Goal: Information Seeking & Learning: Learn about a topic

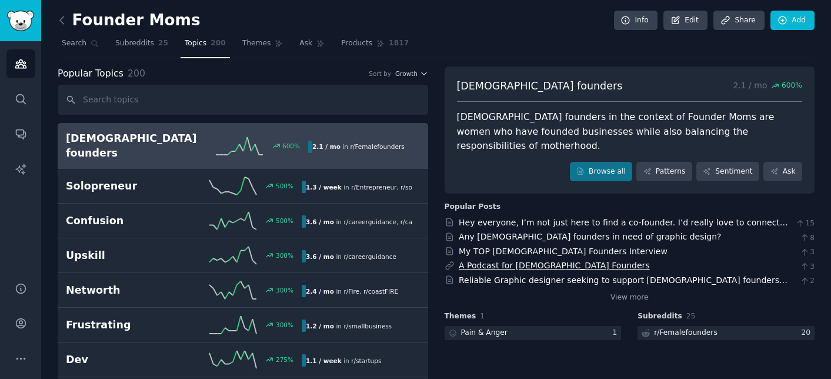
click at [521, 261] on link "A Podcast for [DEMOGRAPHIC_DATA] Founders" at bounding box center [554, 265] width 191 height 9
click at [141, 48] on span "Subreddits" at bounding box center [134, 43] width 39 height 11
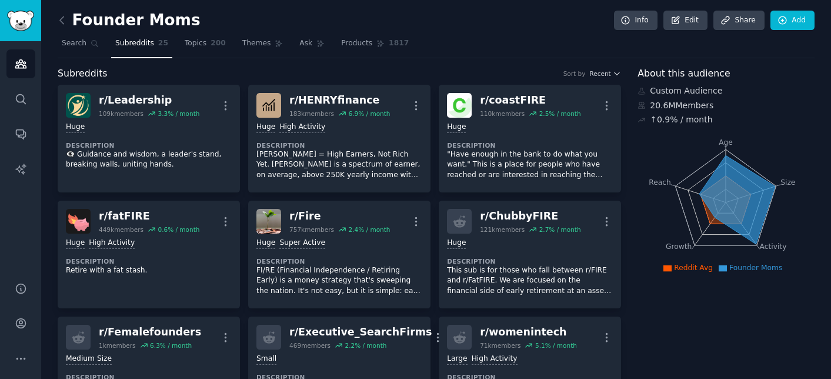
click at [198, 30] on div "Founder Moms Info Edit Share Add" at bounding box center [436, 23] width 757 height 24
drag, startPoint x: 215, startPoint y: 55, endPoint x: 265, endPoint y: 33, distance: 54.5
click at [215, 55] on link "Topics 200" at bounding box center [205, 46] width 49 height 24
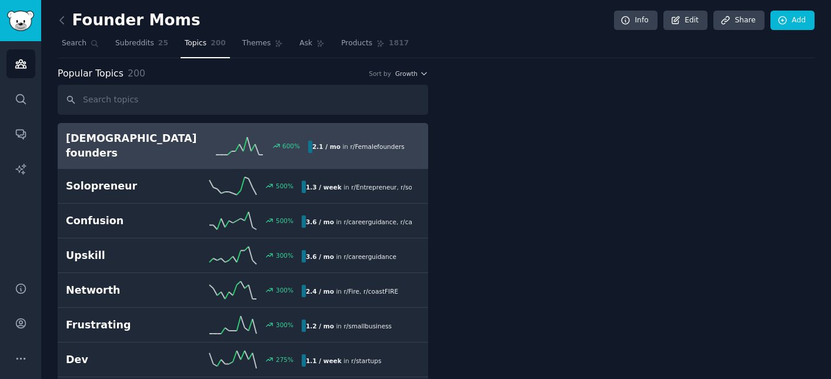
click at [265, 33] on div "Founder Moms Info Edit Share Add" at bounding box center [436, 23] width 757 height 24
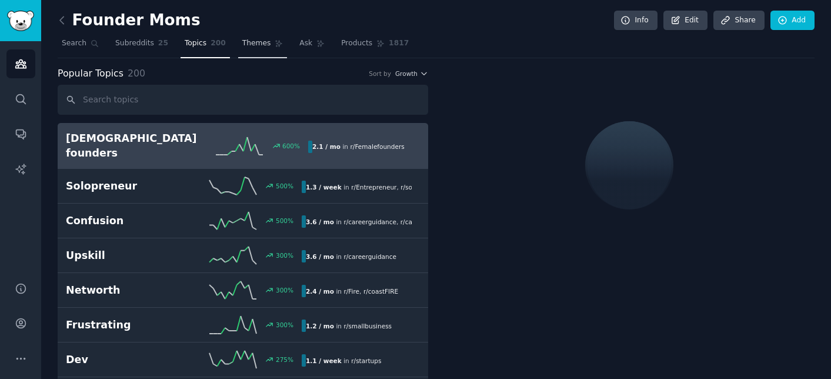
click at [266, 46] on span "Themes" at bounding box center [256, 43] width 29 height 11
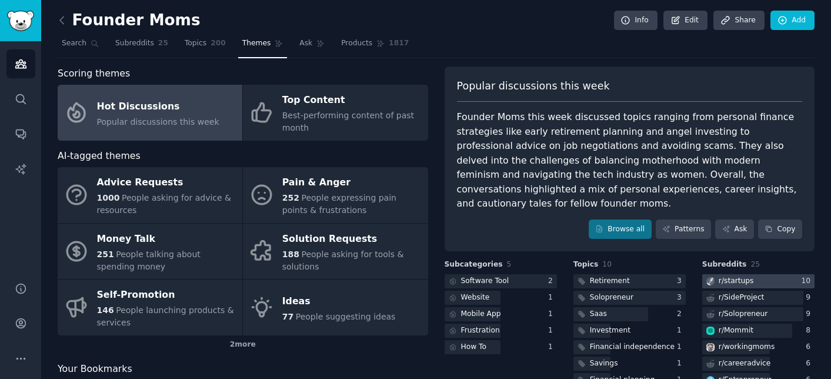
scroll to position [103, 0]
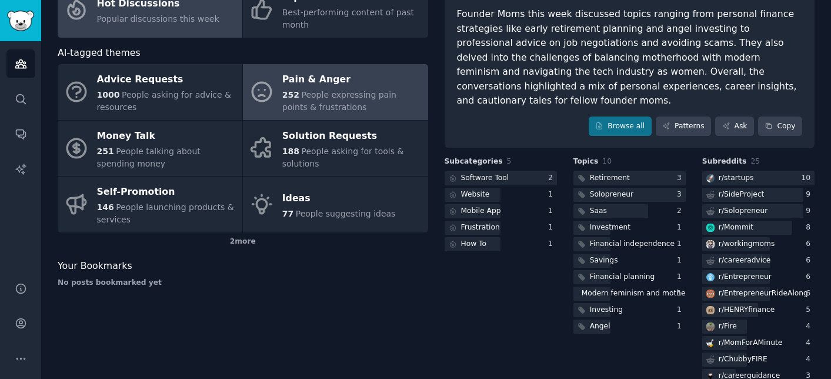
click at [296, 105] on span "People expressing pain points & frustrations" at bounding box center [339, 101] width 114 height 22
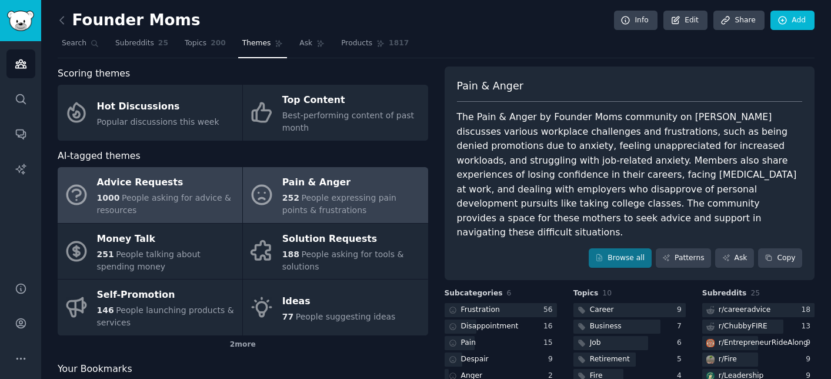
click at [170, 197] on span "People asking for advice & resources" at bounding box center [164, 204] width 135 height 22
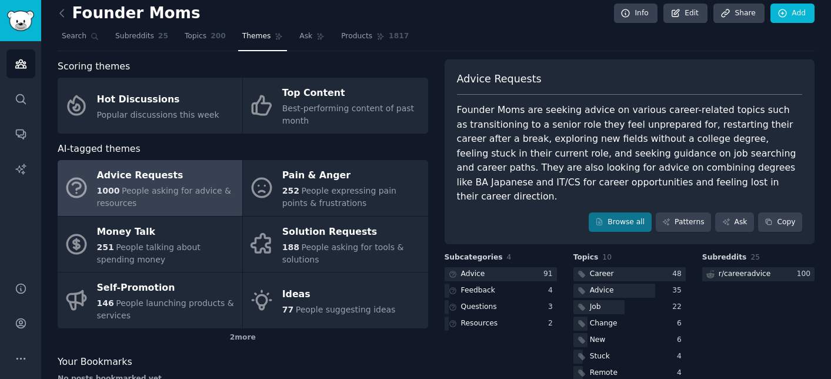
scroll to position [6, 0]
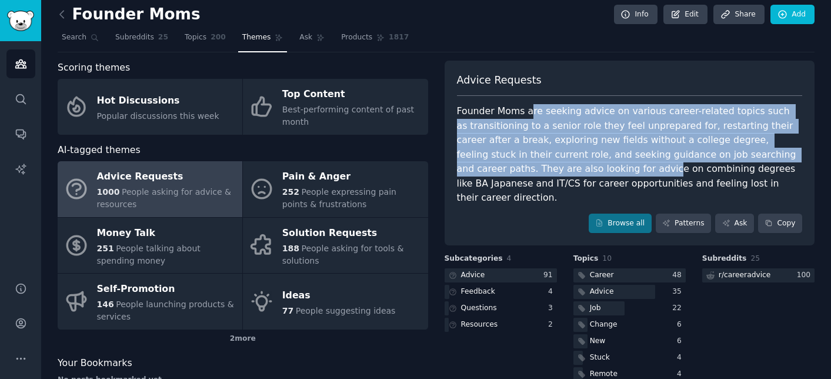
drag, startPoint x: 527, startPoint y: 105, endPoint x: 545, endPoint y: 170, distance: 67.1
click at [545, 170] on div "Founder Moms are seeking advice on various career-related topics such as transi…" at bounding box center [630, 154] width 346 height 101
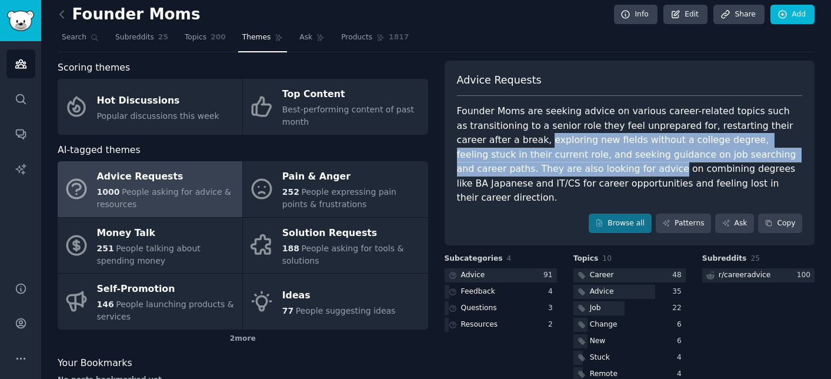
drag, startPoint x: 545, startPoint y: 170, endPoint x: 516, endPoint y: 129, distance: 49.9
click at [516, 131] on div "Founder Moms are seeking advice on various career-related topics such as transi…" at bounding box center [630, 154] width 346 height 101
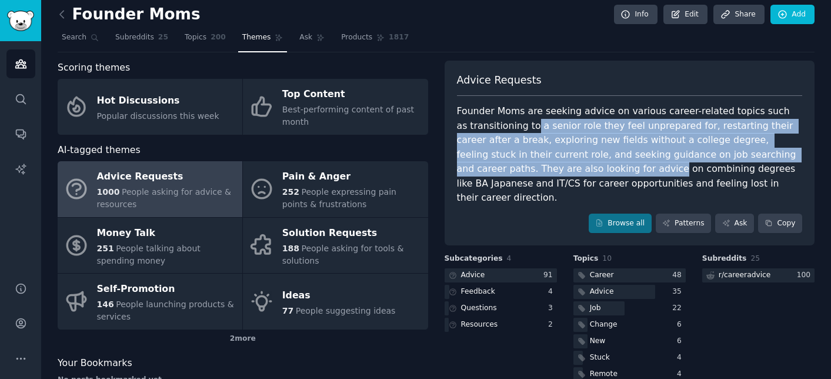
click at [516, 129] on div "Founder Moms are seeking advice on various career-related topics such as transi…" at bounding box center [630, 154] width 346 height 101
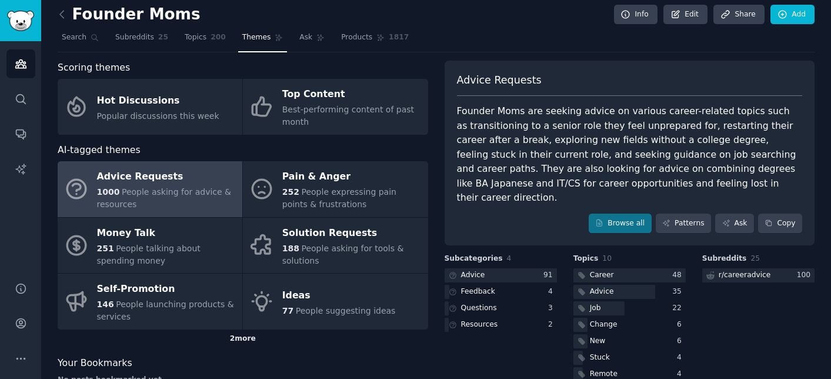
click at [235, 338] on div "2 more" at bounding box center [243, 338] width 371 height 19
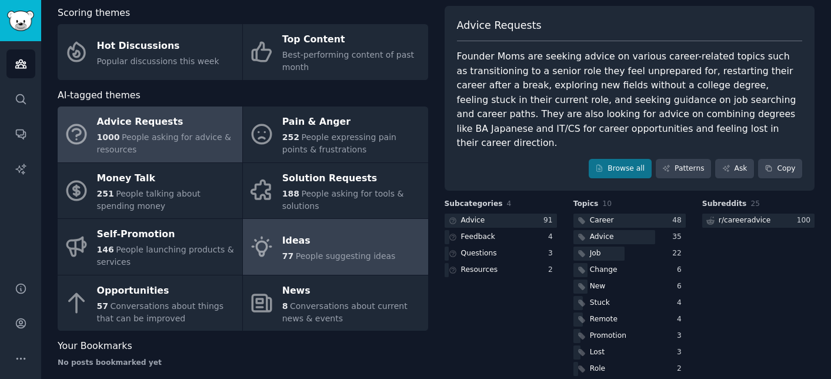
scroll to position [74, 0]
